Goal: Information Seeking & Learning: Learn about a topic

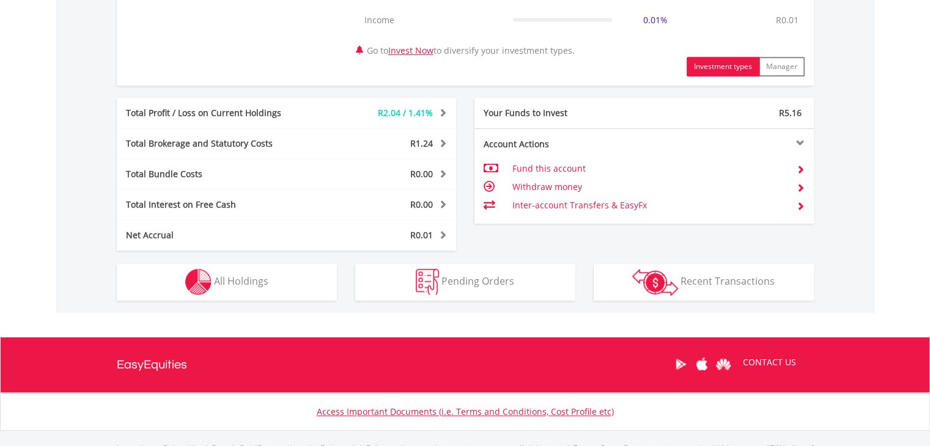
scroll to position [591, 0]
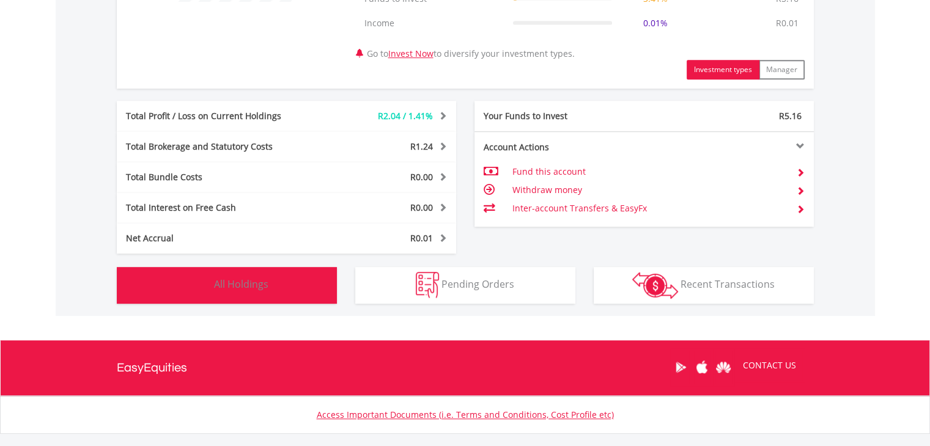
click at [273, 273] on button "Holdings All Holdings" at bounding box center [227, 285] width 220 height 37
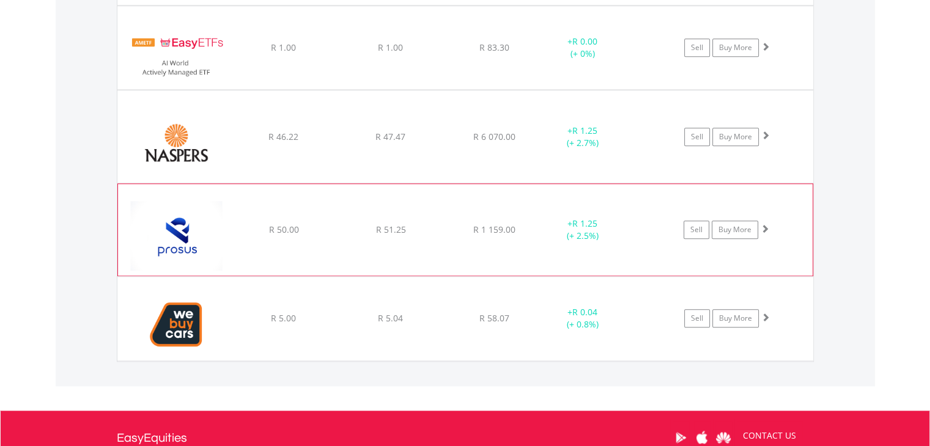
scroll to position [1338, 0]
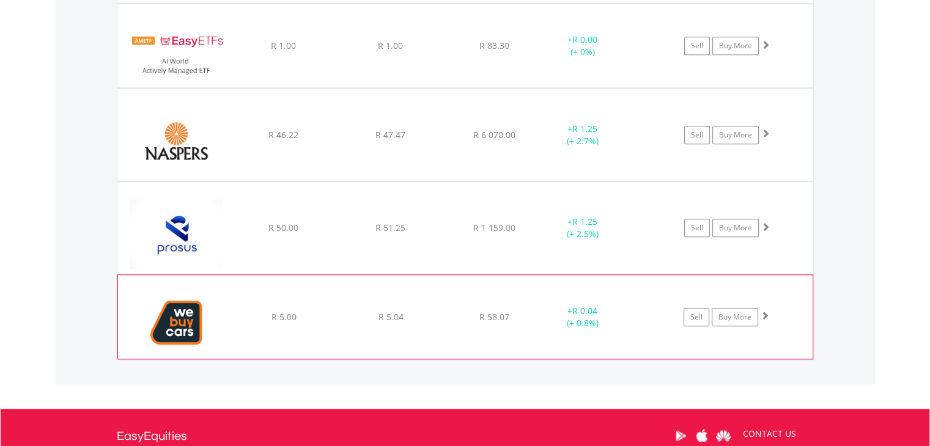
click at [585, 311] on span "R 0.04" at bounding box center [584, 311] width 25 height 12
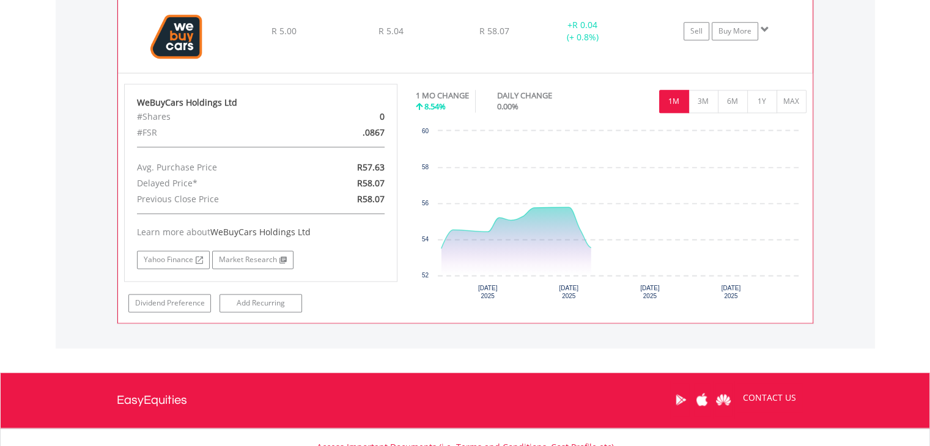
scroll to position [1627, 0]
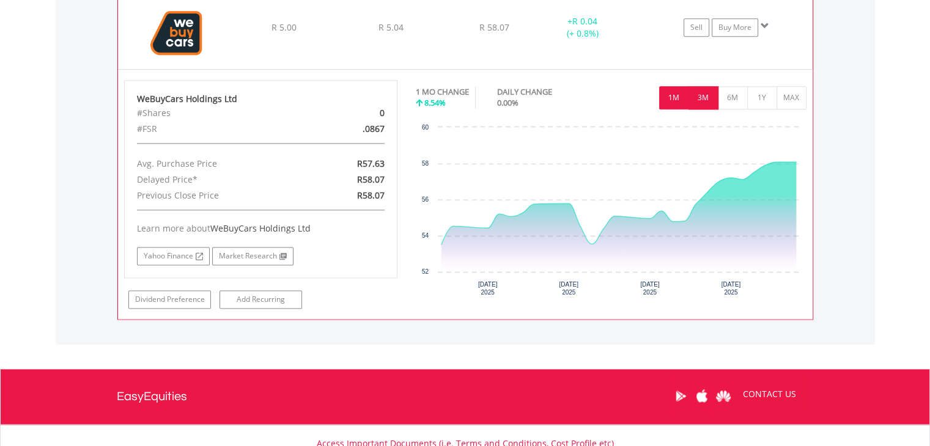
click at [714, 94] on button "3M" at bounding box center [703, 97] width 30 height 23
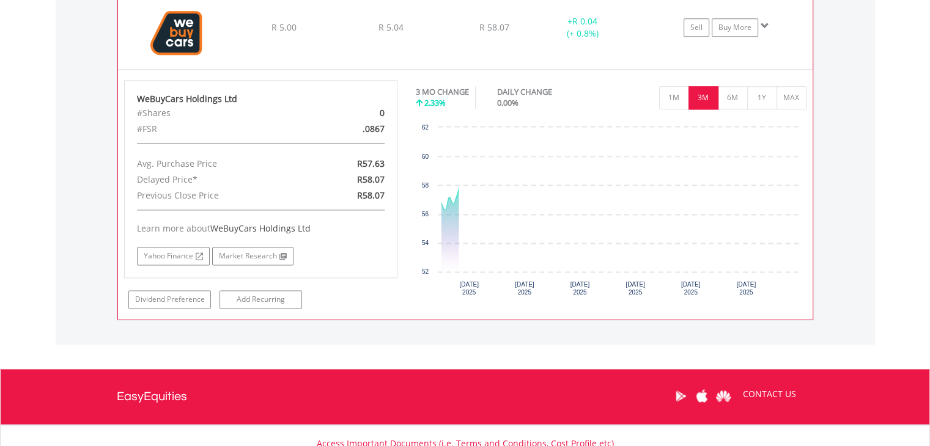
click at [714, 94] on button "3M" at bounding box center [703, 97] width 30 height 23
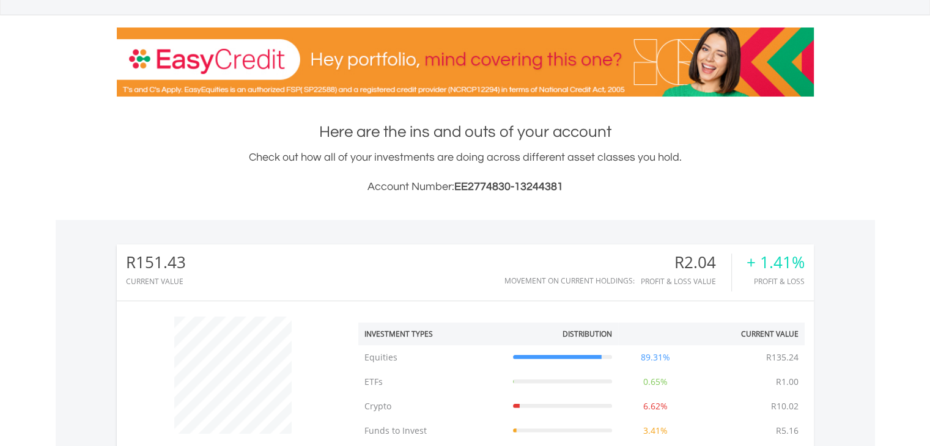
scroll to position [76, 0]
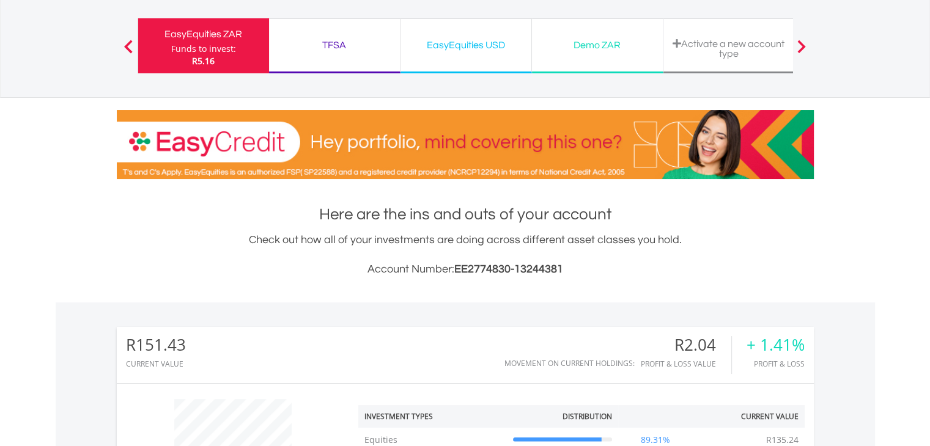
click at [122, 47] on div at bounding box center [128, 46] width 24 height 12
click at [127, 45] on span at bounding box center [128, 46] width 9 height 13
click at [166, 33] on div "EasyEquities ZAR" at bounding box center [204, 34] width 116 height 17
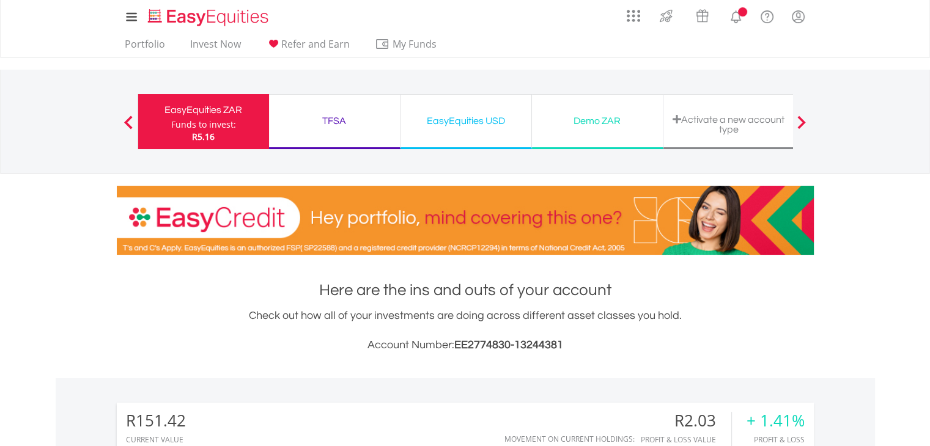
scroll to position [117, 232]
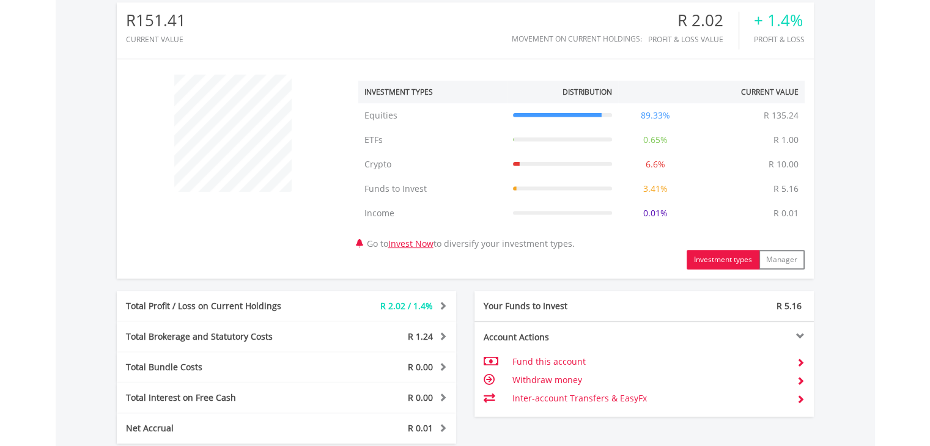
scroll to position [660, 0]
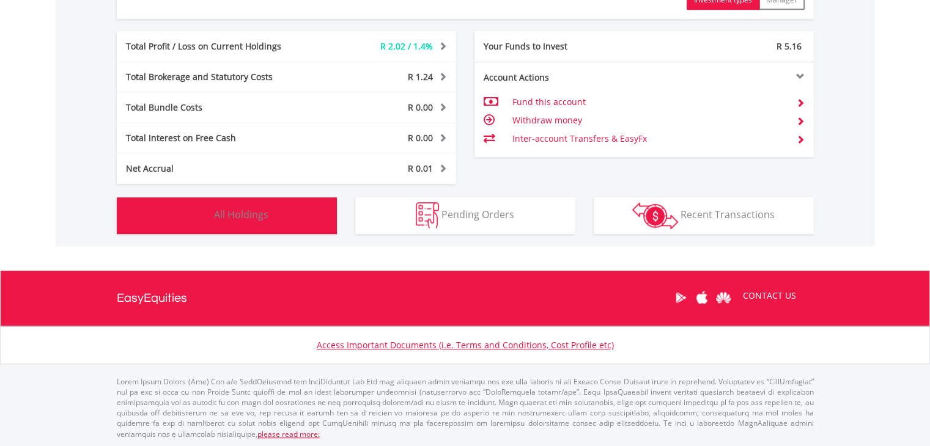
click at [260, 228] on button "Holdings All Holdings" at bounding box center [227, 215] width 220 height 37
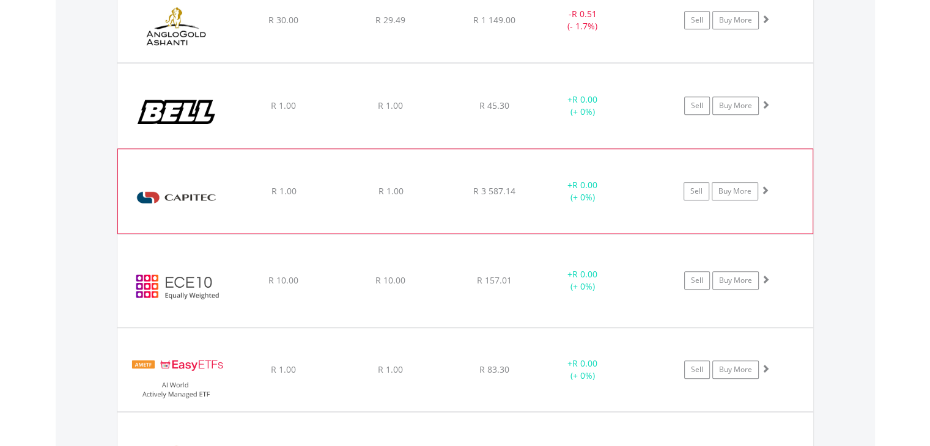
scroll to position [1015, 0]
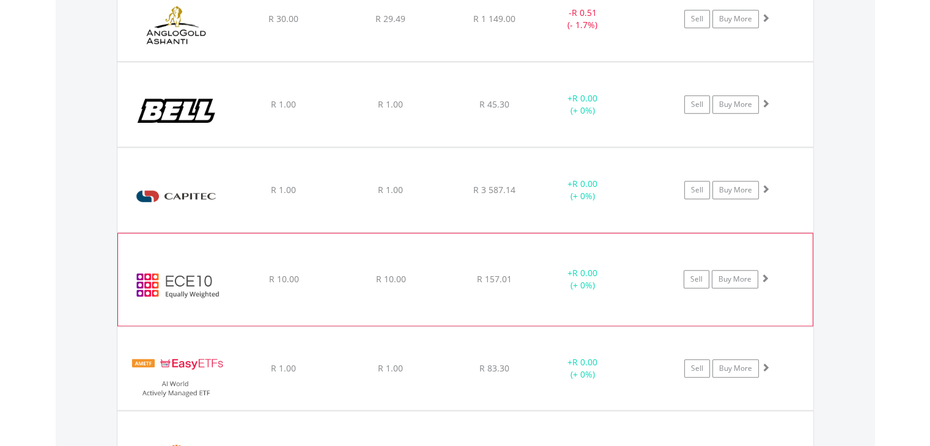
click at [174, 276] on img at bounding box center [176, 285] width 105 height 73
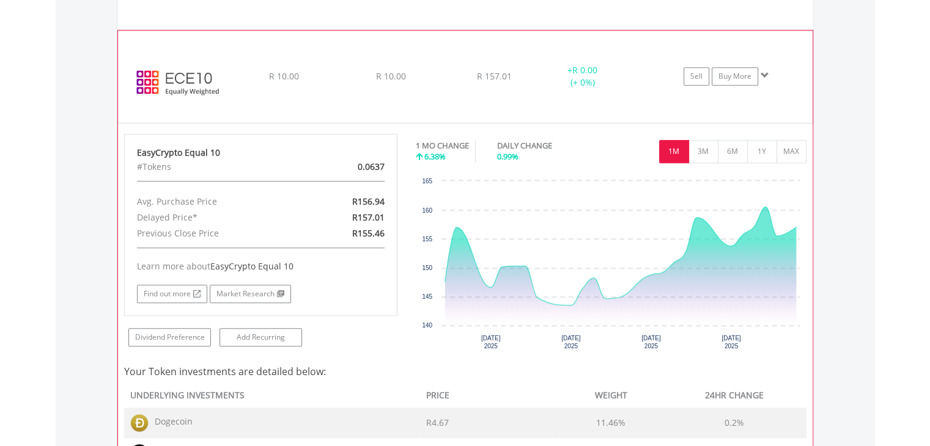
scroll to position [1218, 0]
click at [711, 147] on button "3M" at bounding box center [703, 151] width 30 height 23
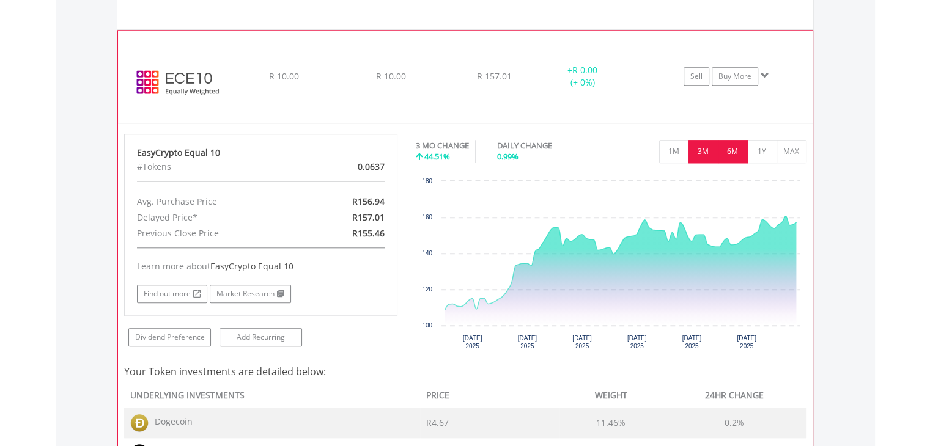
click at [726, 145] on button "6M" at bounding box center [733, 151] width 30 height 23
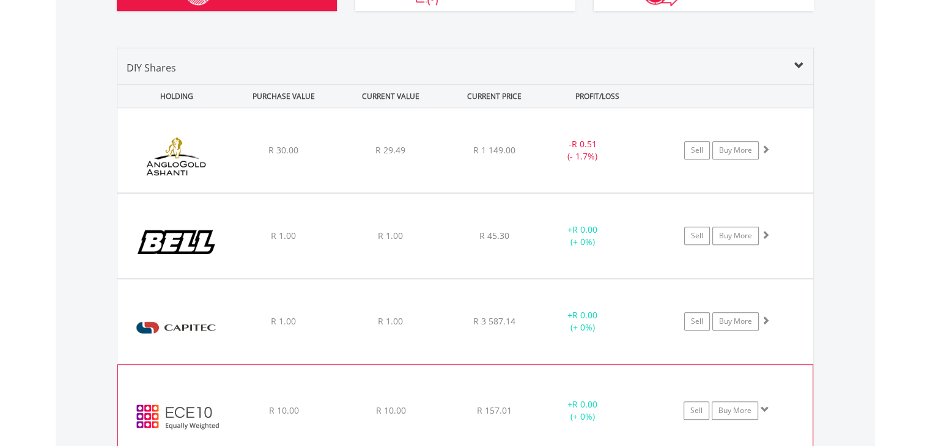
scroll to position [884, 0]
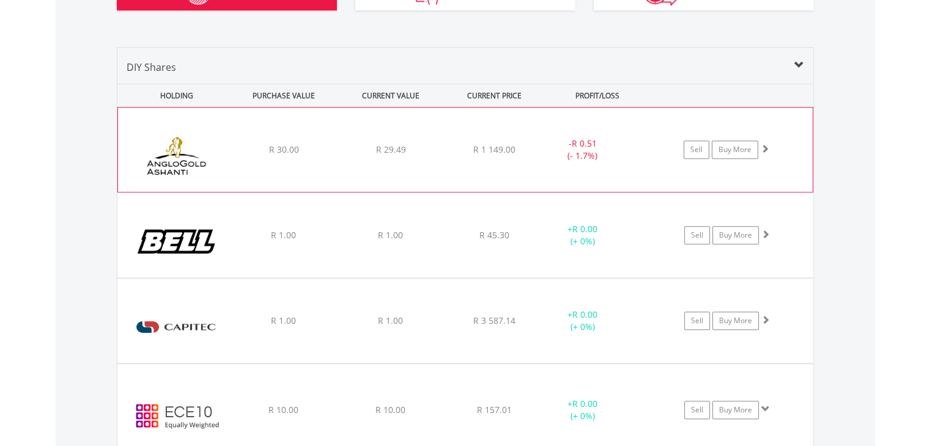
click at [244, 156] on div "﻿ Anglogold Ashanti PLC R 30.00 R 29.49 R 1 149.00 - R 0.51 (- 1.7%) Sell Buy M…" at bounding box center [465, 150] width 695 height 84
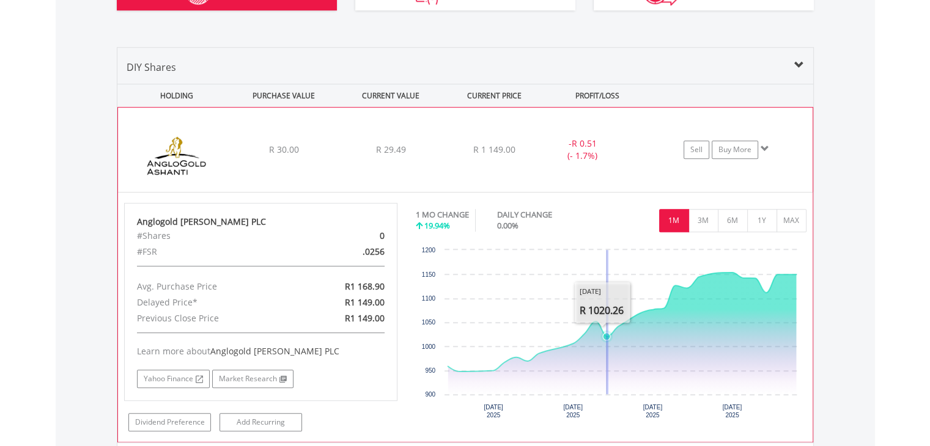
drag, startPoint x: 608, startPoint y: 297, endPoint x: 614, endPoint y: 270, distance: 26.9
click at [614, 270] on rect "Interactive chart" at bounding box center [611, 335] width 390 height 183
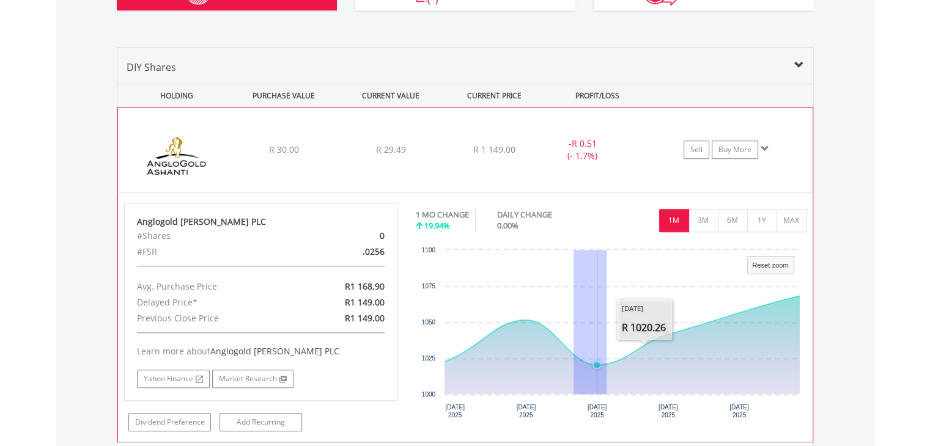
drag, startPoint x: 606, startPoint y: 315, endPoint x: 550, endPoint y: 295, distance: 60.3
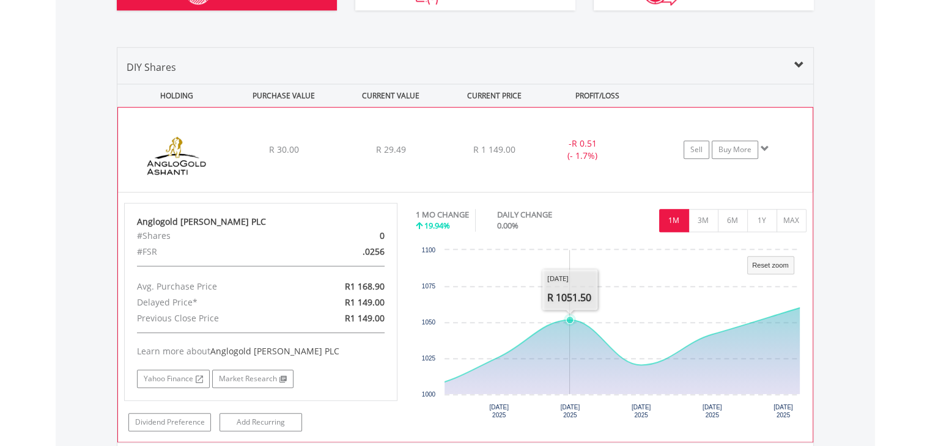
click at [580, 272] on rect "Interactive chart" at bounding box center [611, 335] width 390 height 183
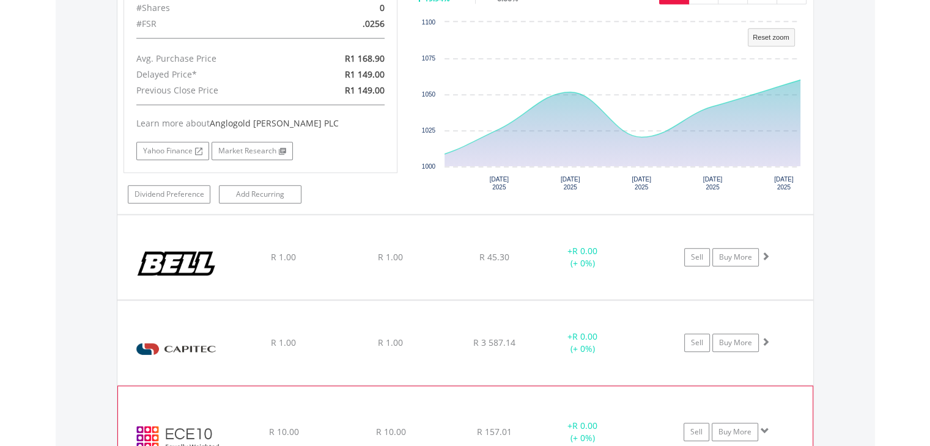
scroll to position [1116, 0]
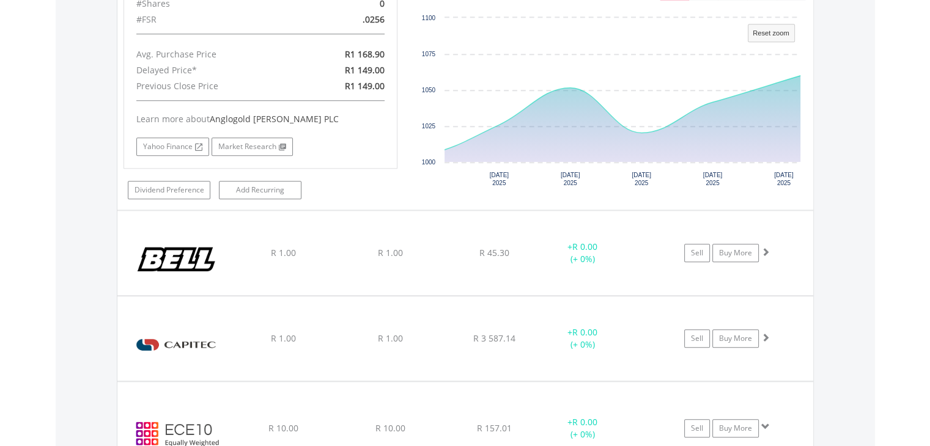
click at [900, 262] on body "My Investments Invest Now New Listings Sell My Recurring Investments Pending Or…" at bounding box center [465, 276] width 930 height 2785
click at [903, 223] on body "My Investments Invest Now New Listings Sell My Recurring Investments Pending Or…" at bounding box center [465, 276] width 930 height 2785
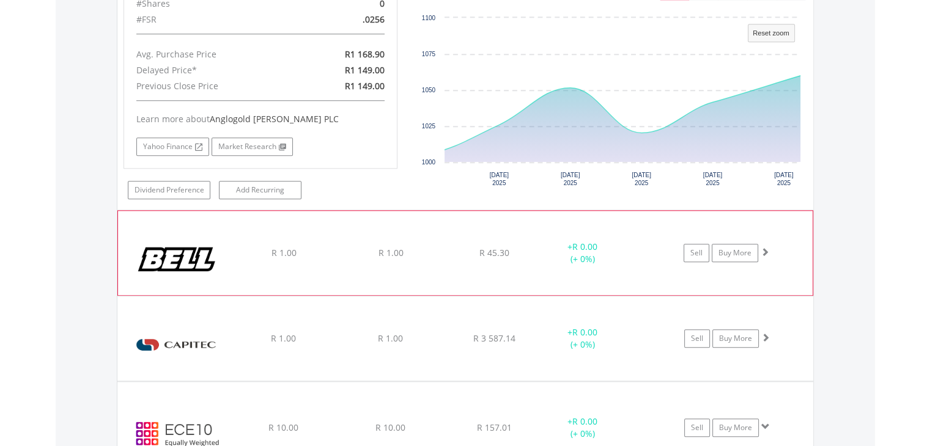
click at [127, 243] on img at bounding box center [176, 259] width 105 height 66
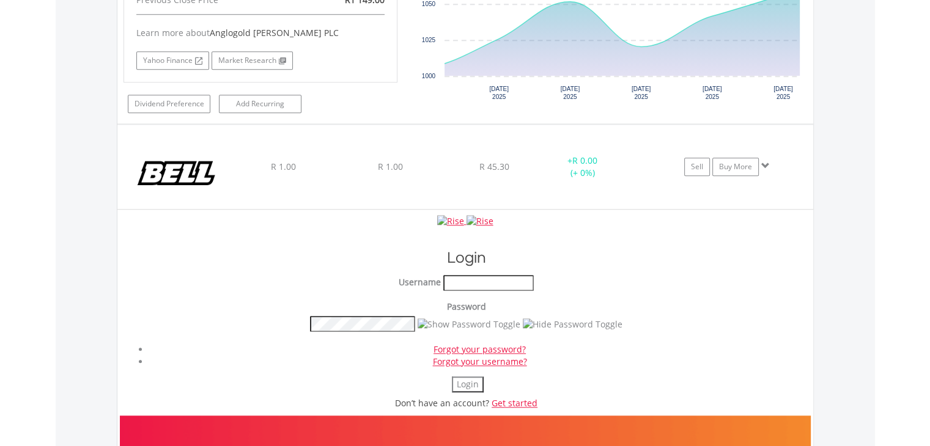
scroll to position [1202, 0]
click at [215, 168] on img at bounding box center [176, 174] width 105 height 66
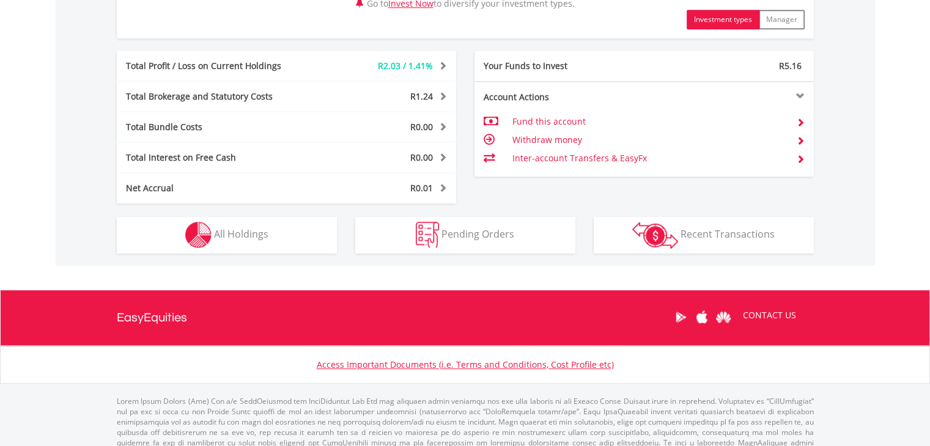
scroll to position [647, 0]
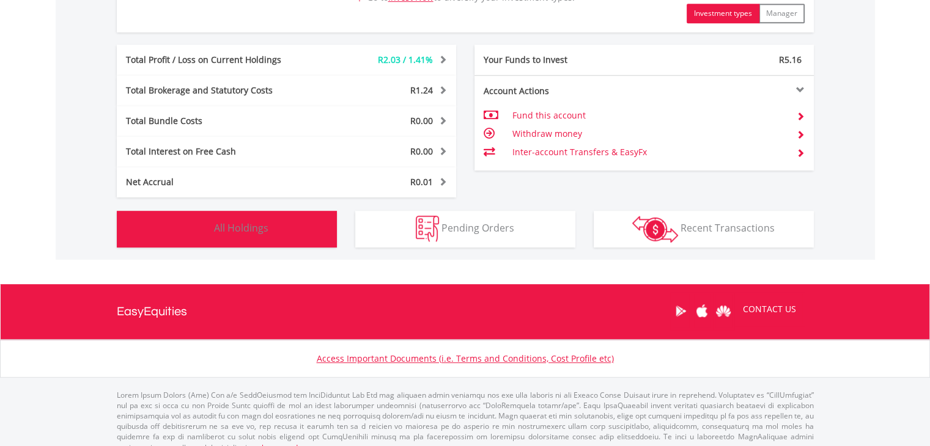
click at [308, 211] on button "Holdings All Holdings" at bounding box center [227, 229] width 220 height 37
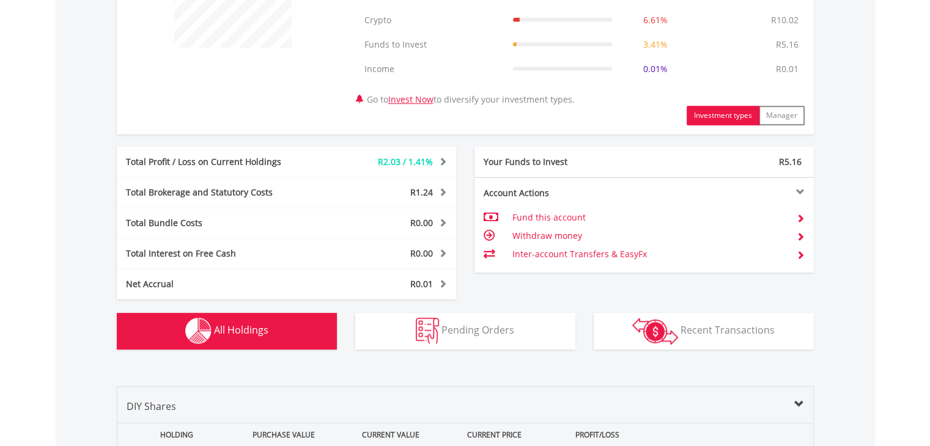
scroll to position [0, 0]
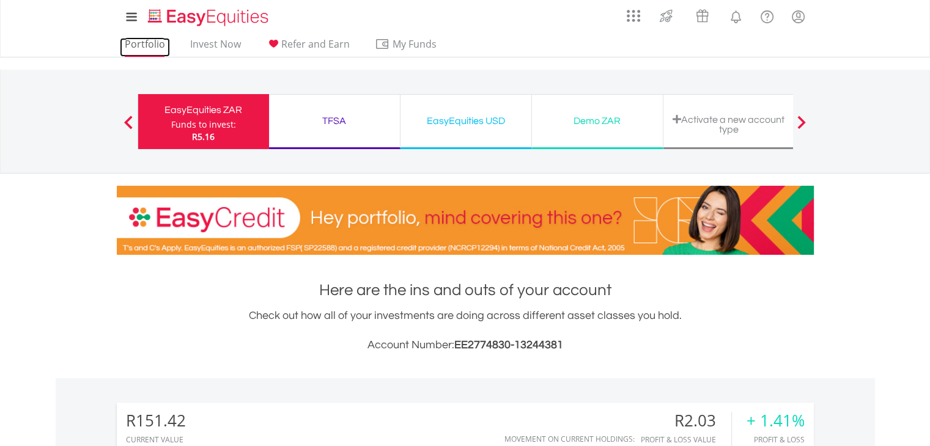
click at [136, 40] on link "Portfolio" at bounding box center [145, 47] width 50 height 19
